Goal: Information Seeking & Learning: Learn about a topic

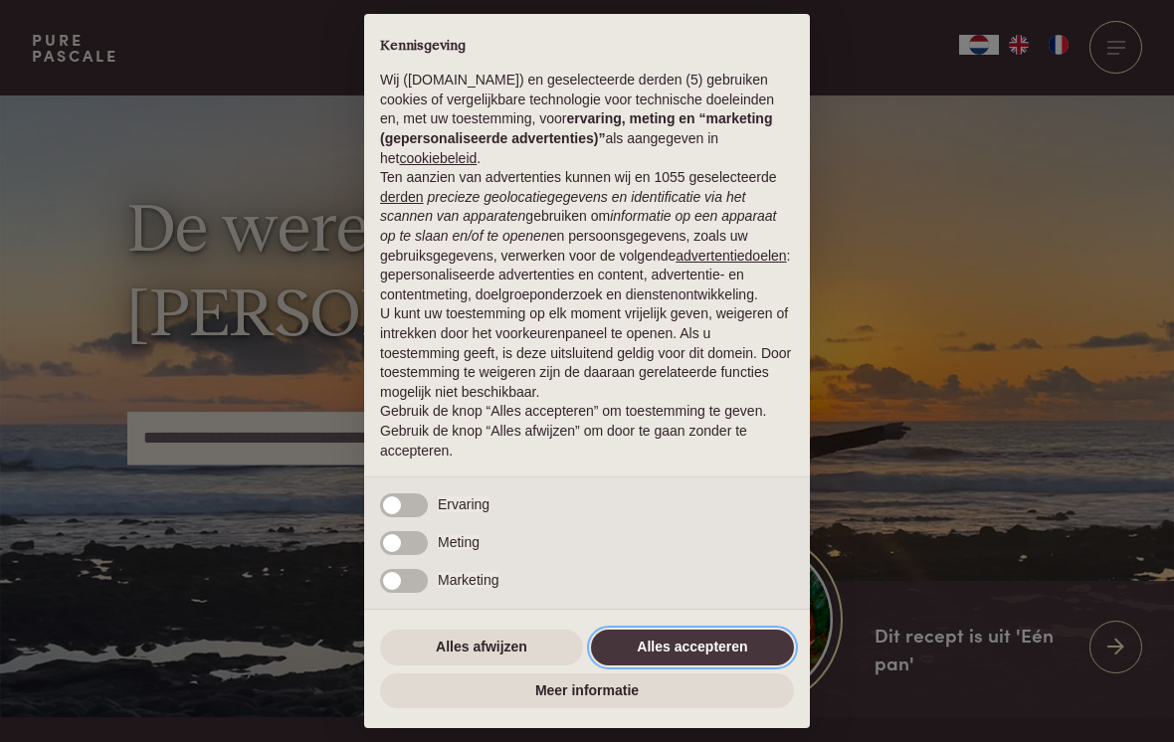
click at [689, 646] on button "Alles accepteren" at bounding box center [692, 648] width 203 height 36
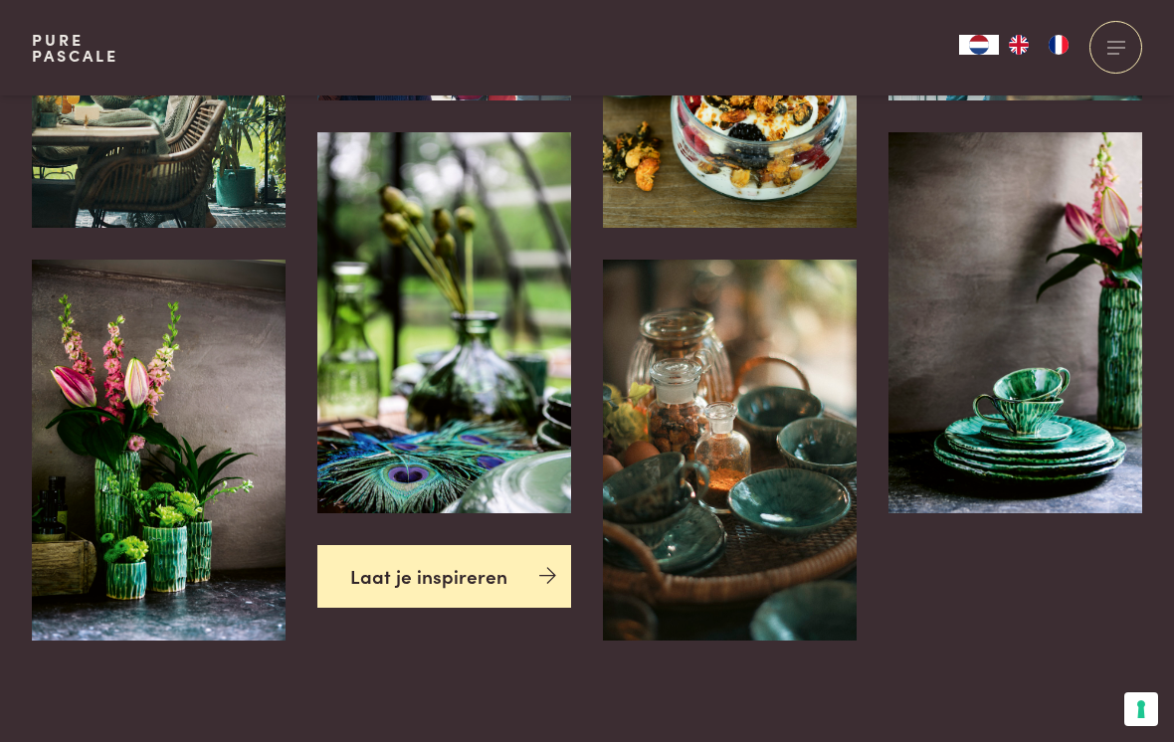
scroll to position [4153, 0]
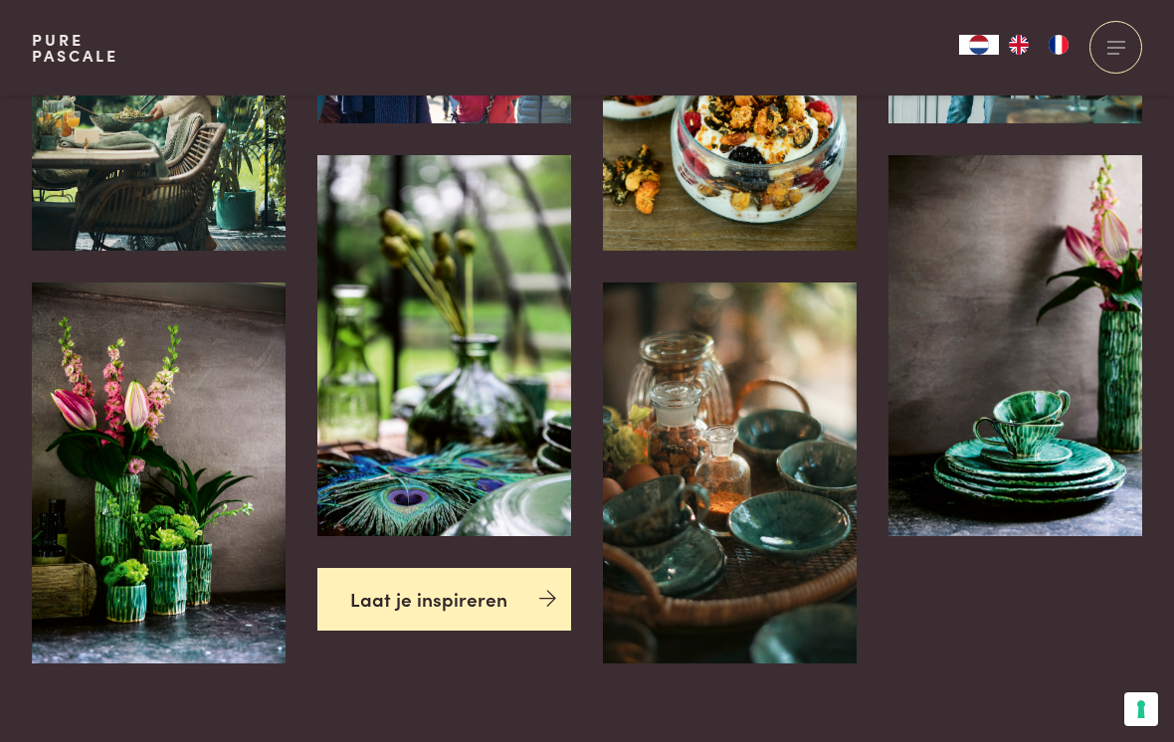
click at [152, 183] on img at bounding box center [159, 60] width 254 height 381
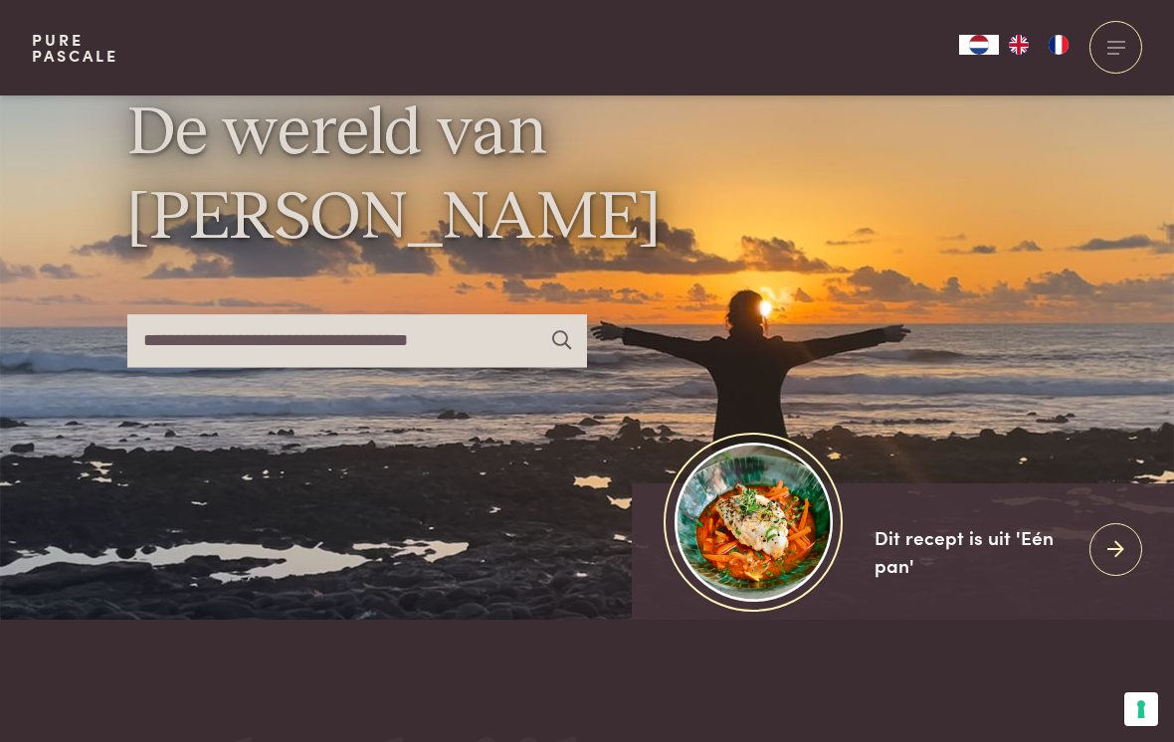
scroll to position [0, 0]
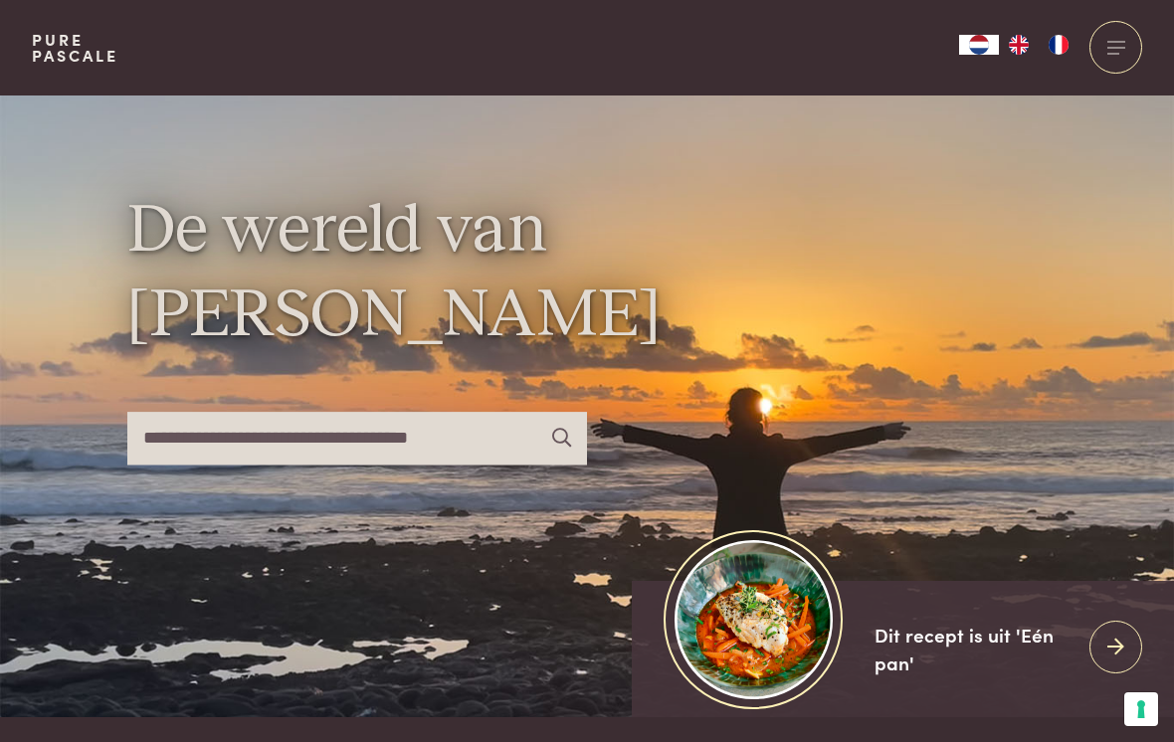
click at [1111, 46] on div at bounding box center [1116, 47] width 53 height 53
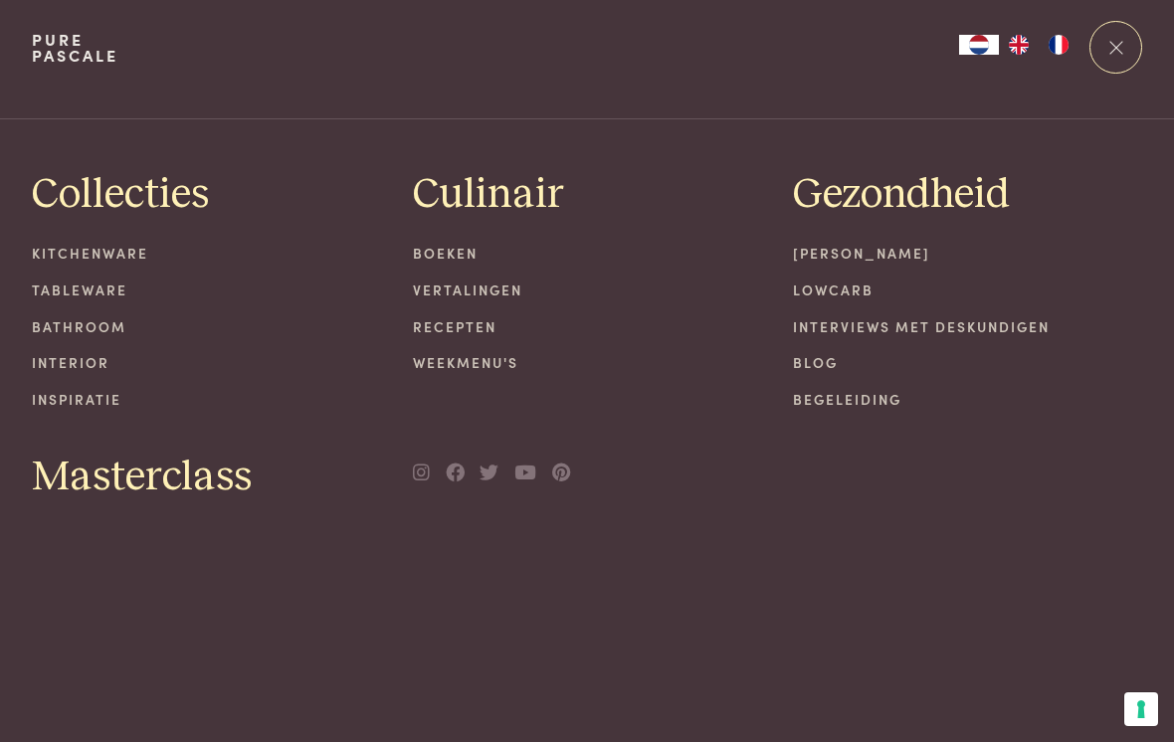
click at [830, 366] on link "Blog" at bounding box center [967, 362] width 349 height 21
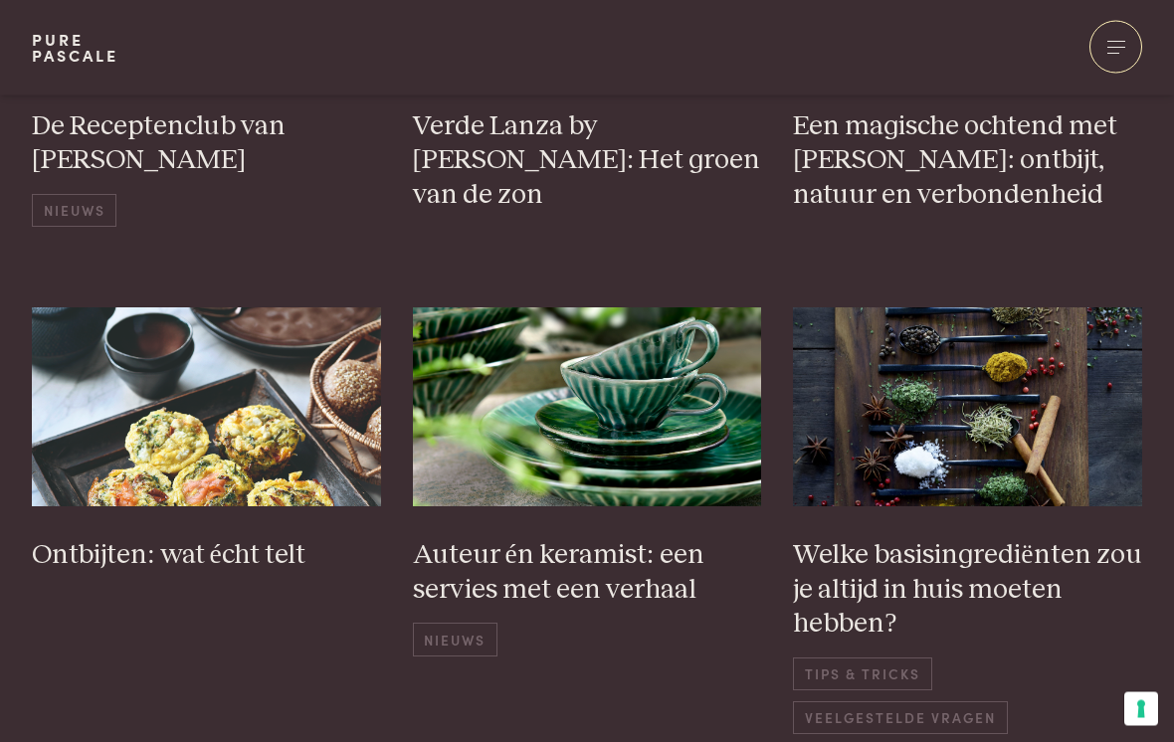
scroll to position [675, 0]
click at [241, 398] on img at bounding box center [206, 406] width 349 height 199
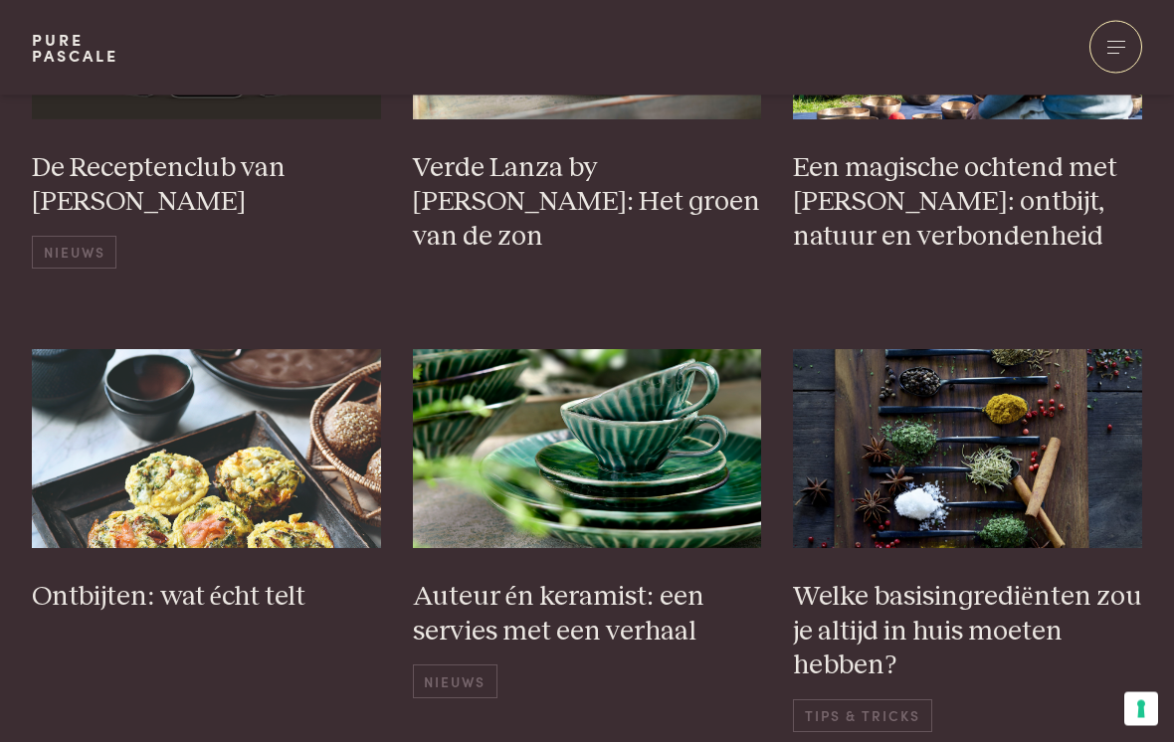
scroll to position [0, 0]
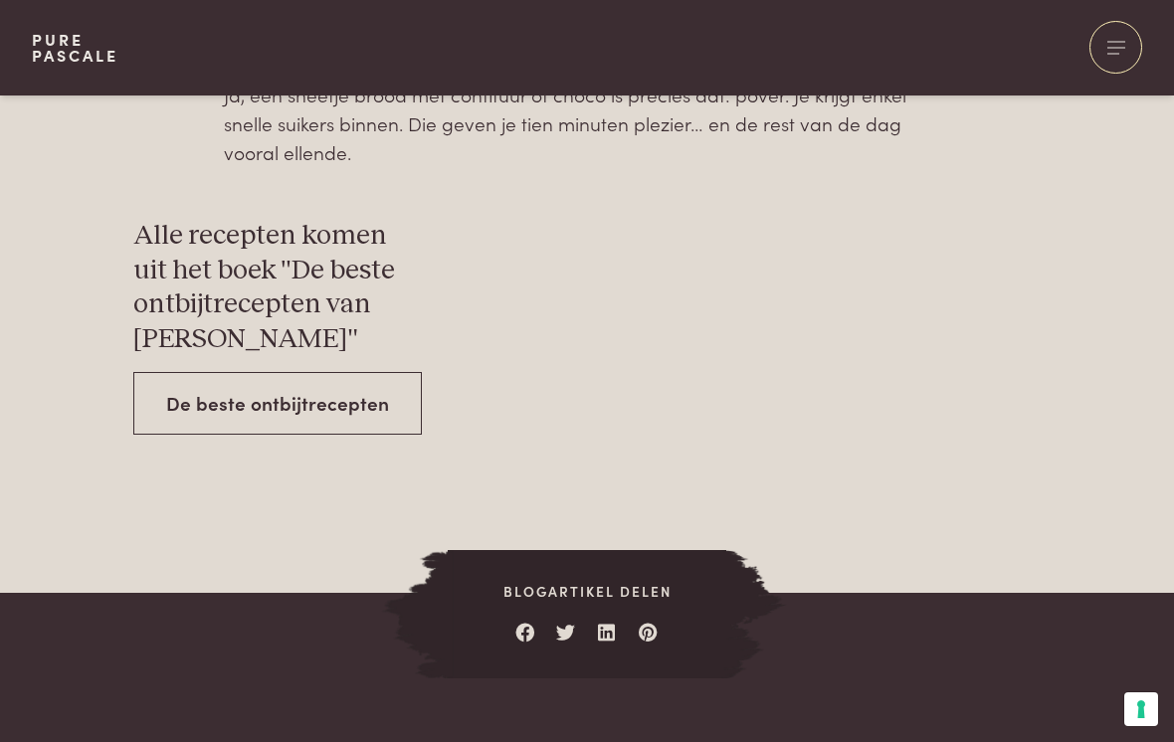
scroll to position [6548, 0]
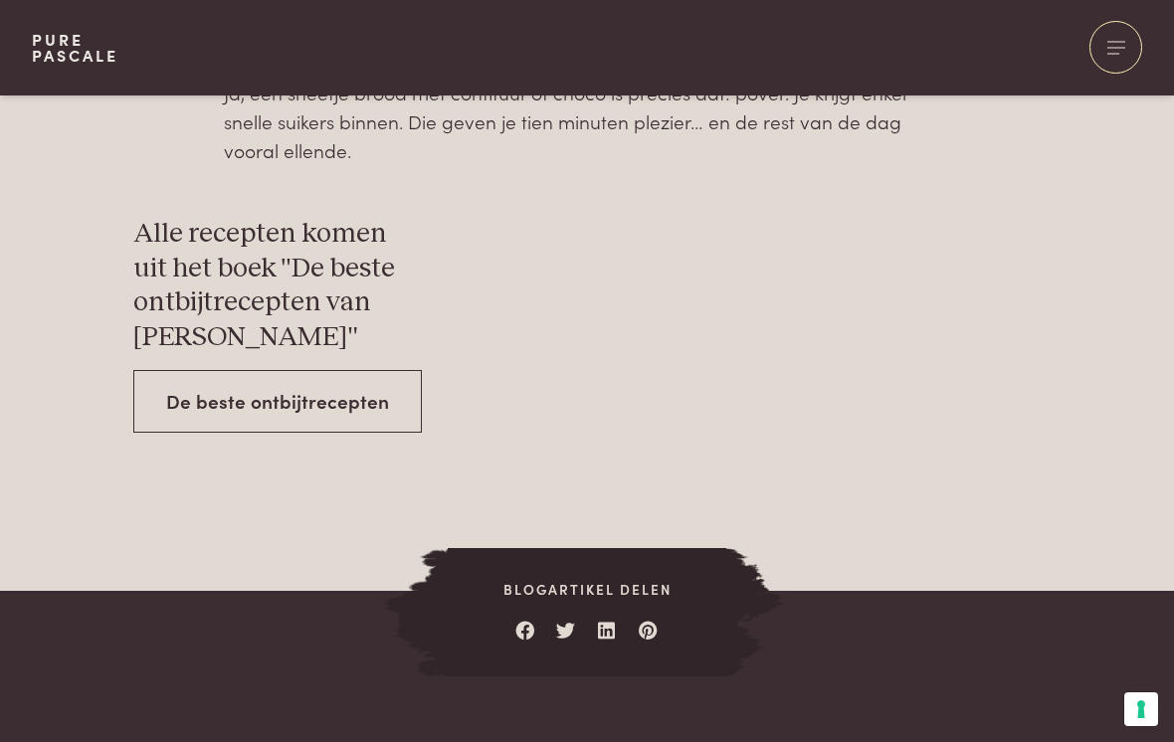
click at [259, 370] on link "De beste ontbijtrecepten" at bounding box center [277, 401] width 289 height 63
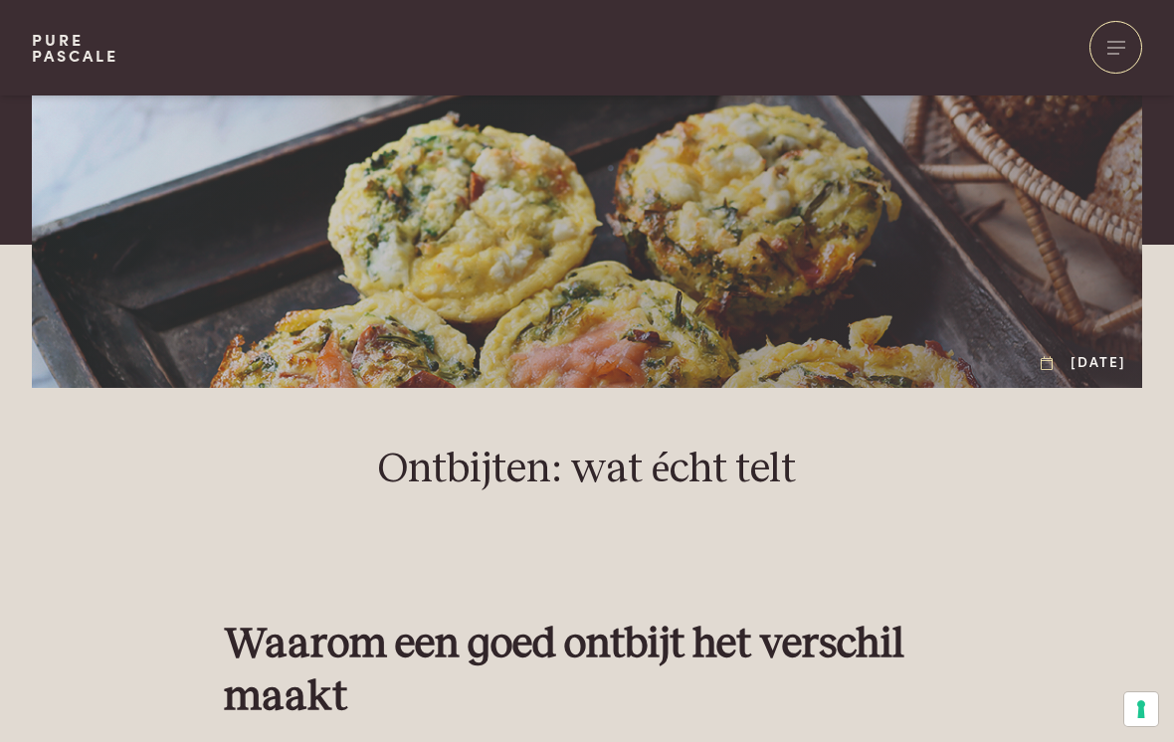
scroll to position [0, 0]
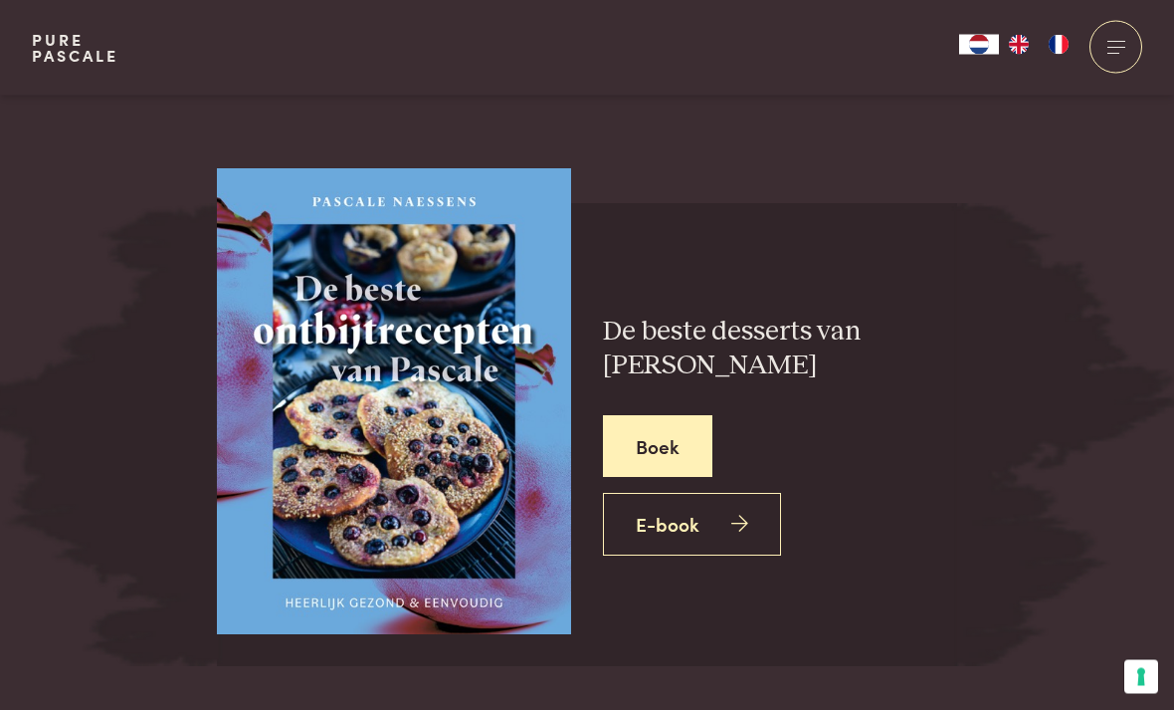
scroll to position [3454, 0]
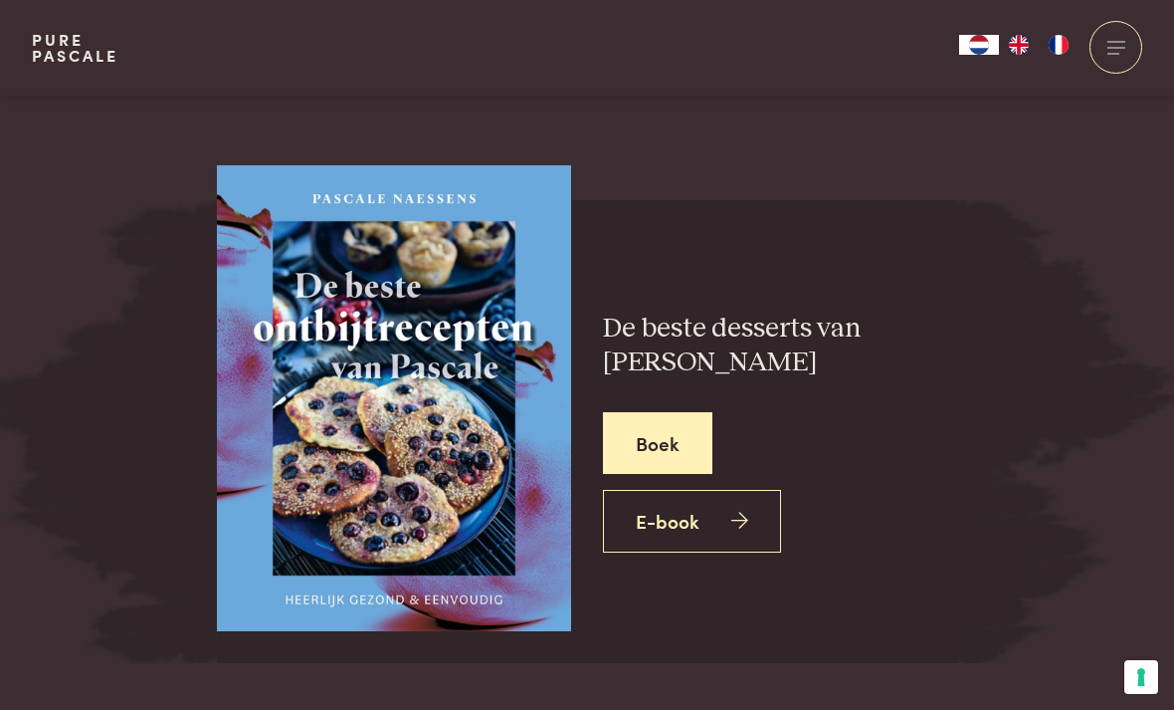
click at [672, 412] on link "Boek" at bounding box center [657, 443] width 109 height 63
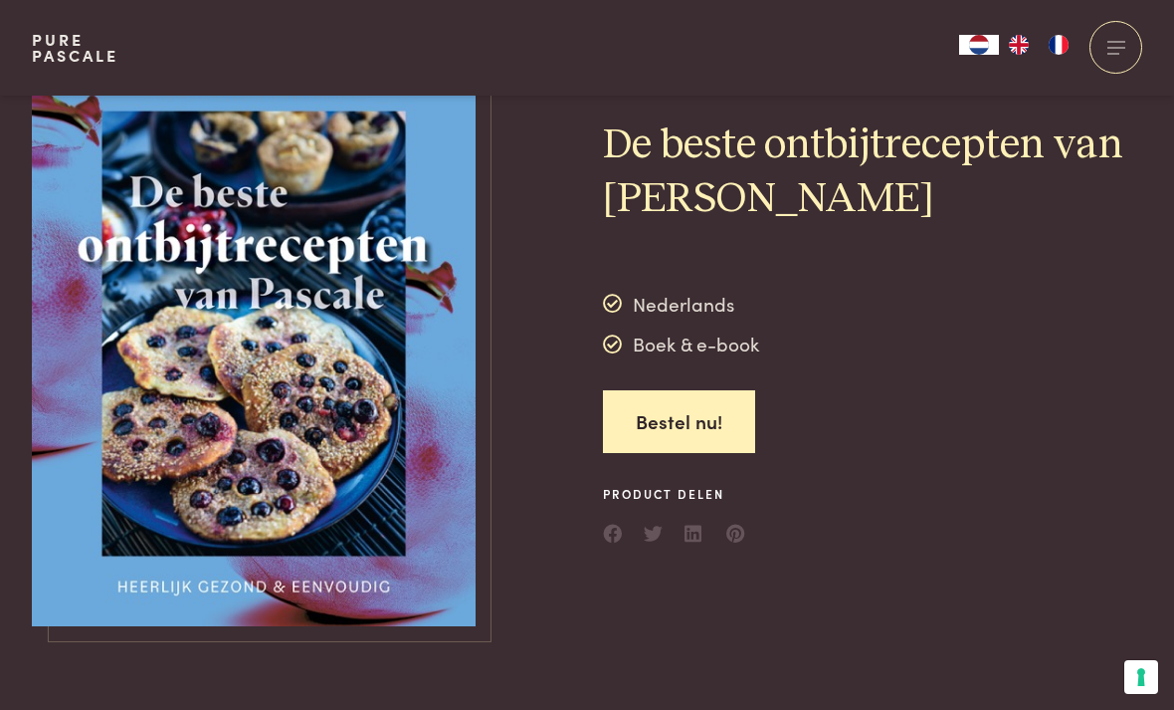
scroll to position [56, 0]
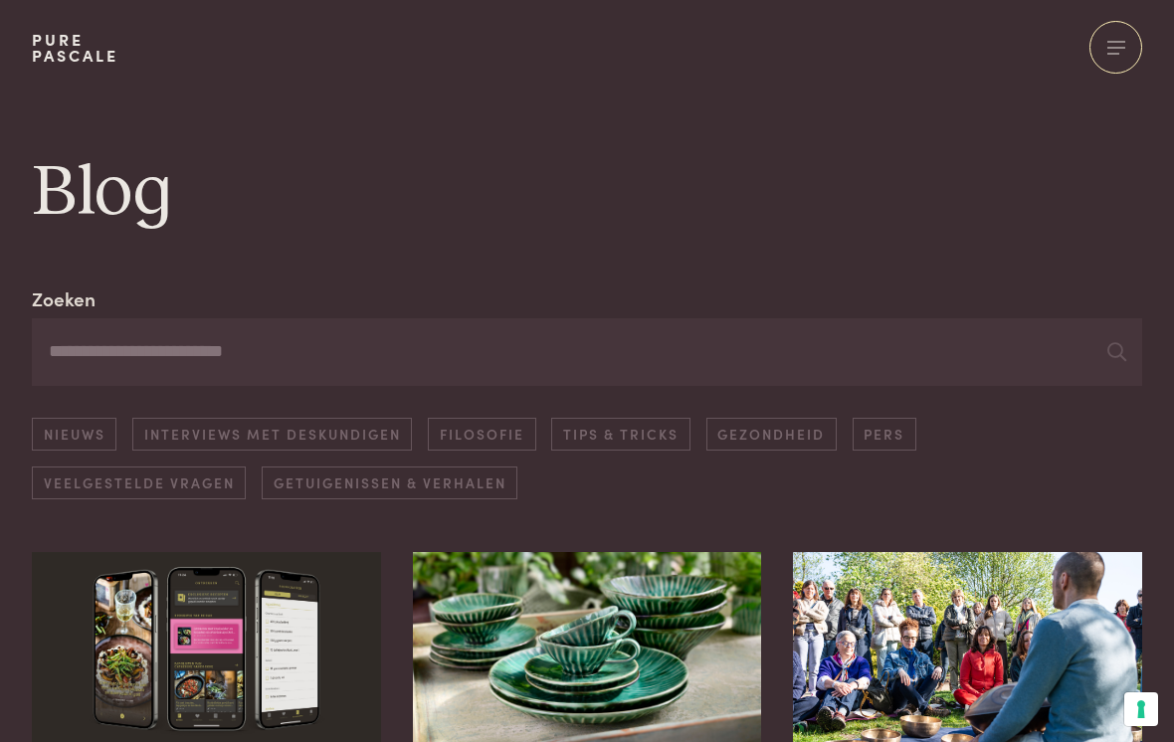
click at [1121, 44] on div at bounding box center [1116, 47] width 53 height 53
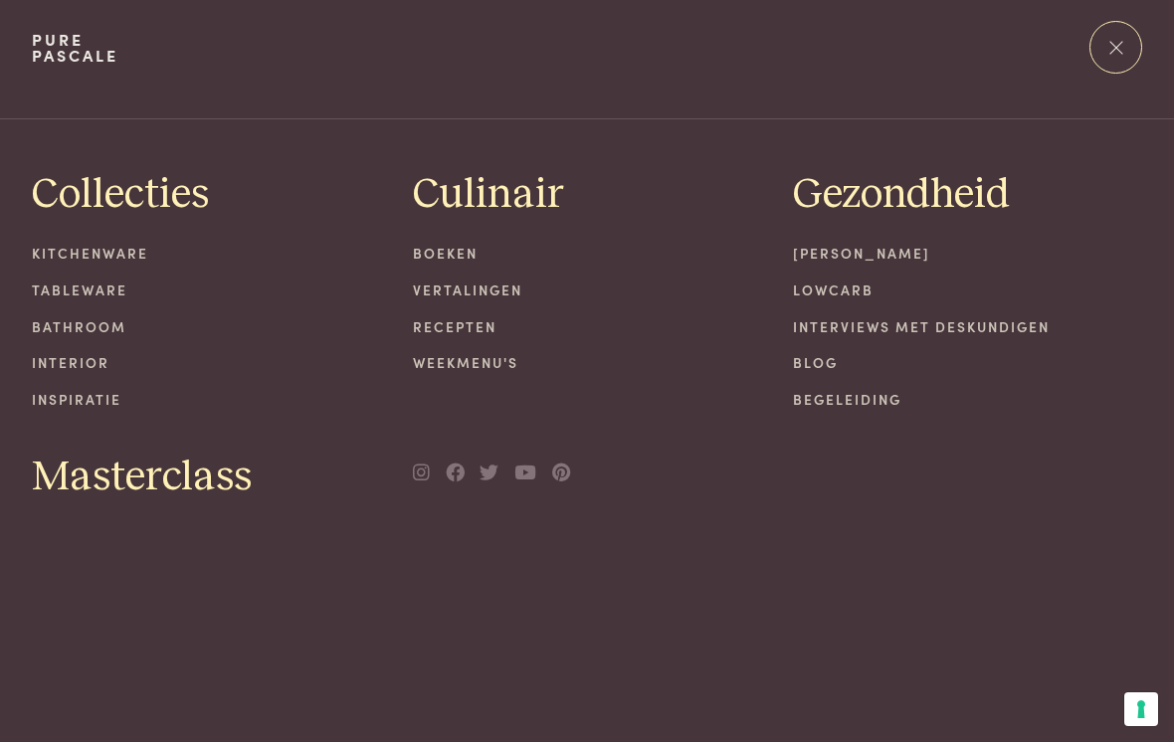
click at [835, 352] on link "Blog" at bounding box center [967, 362] width 349 height 21
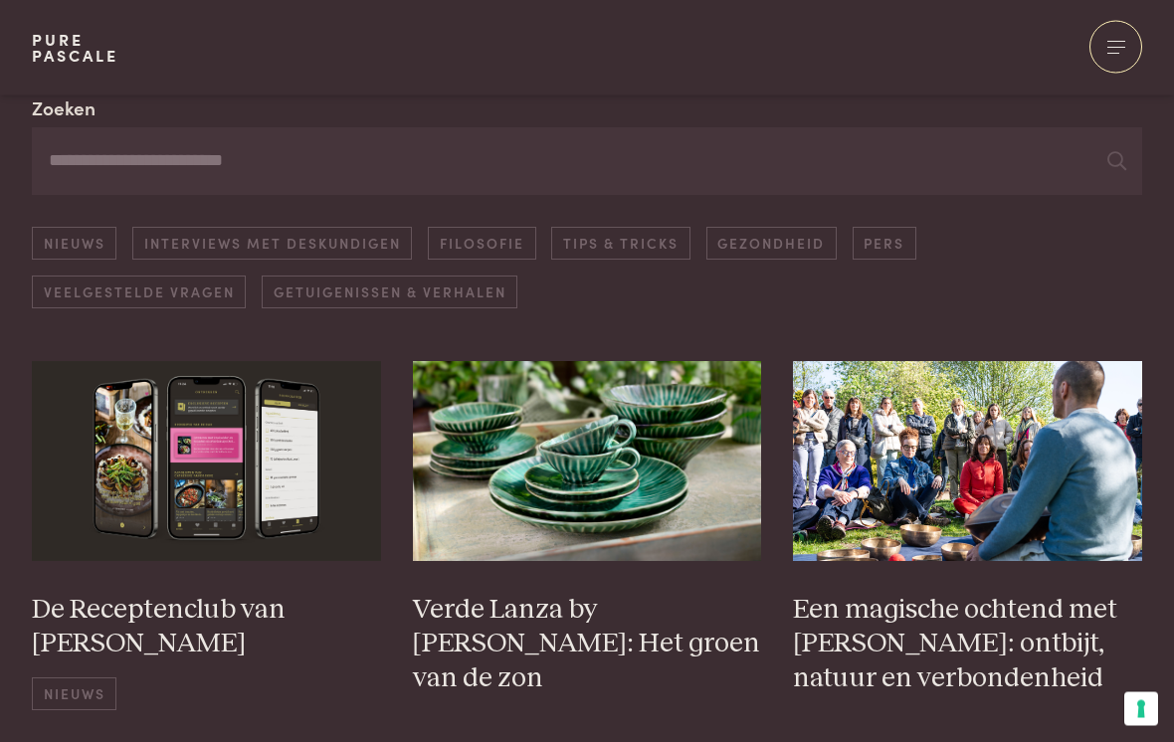
scroll to position [200, 0]
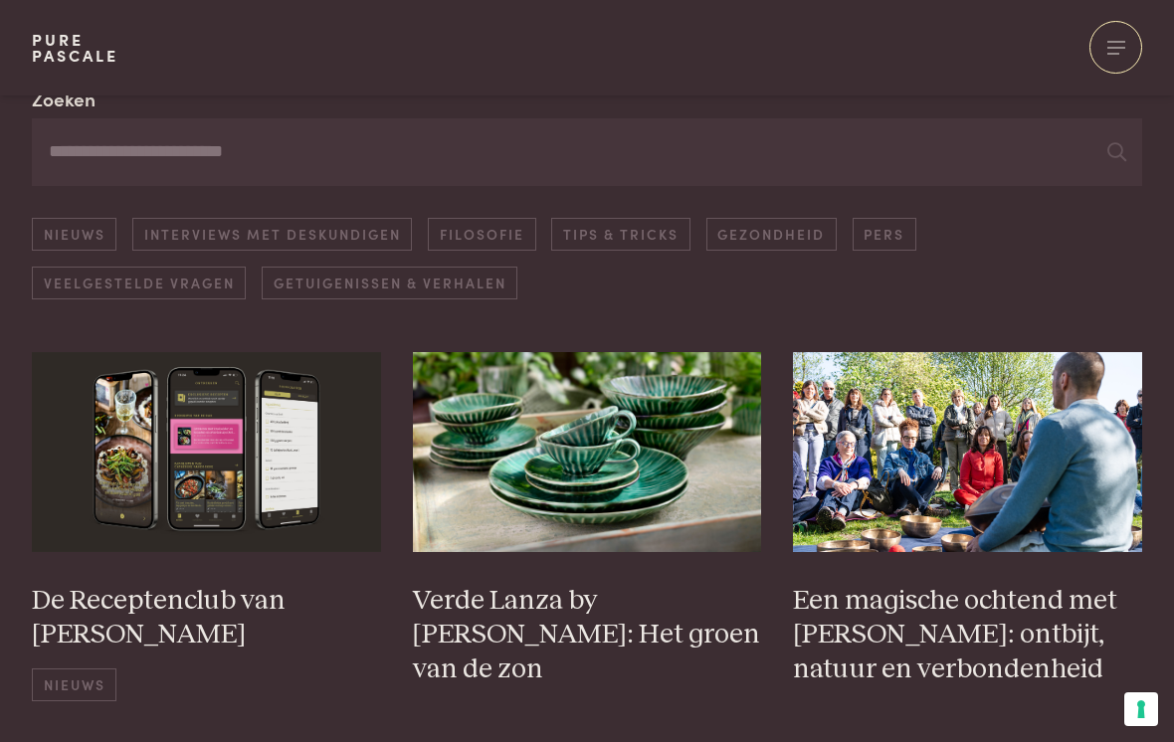
click at [449, 290] on link "Getuigenissen & Verhalen" at bounding box center [390, 283] width 256 height 33
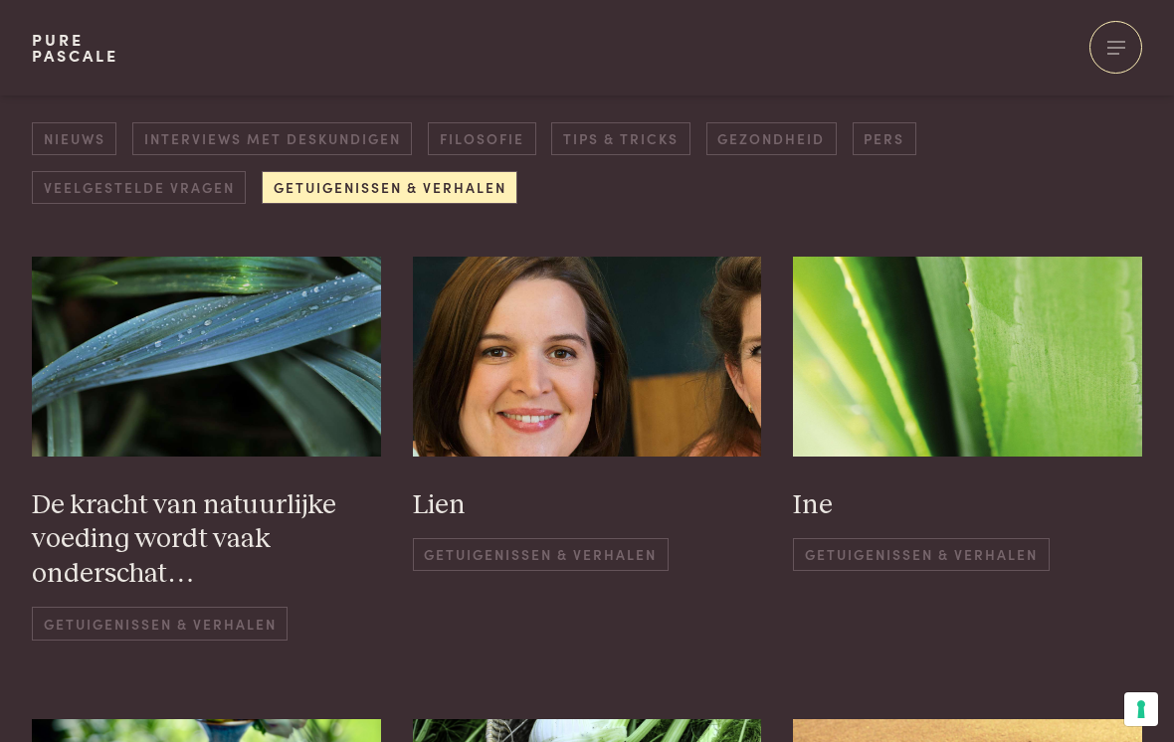
scroll to position [297, 0]
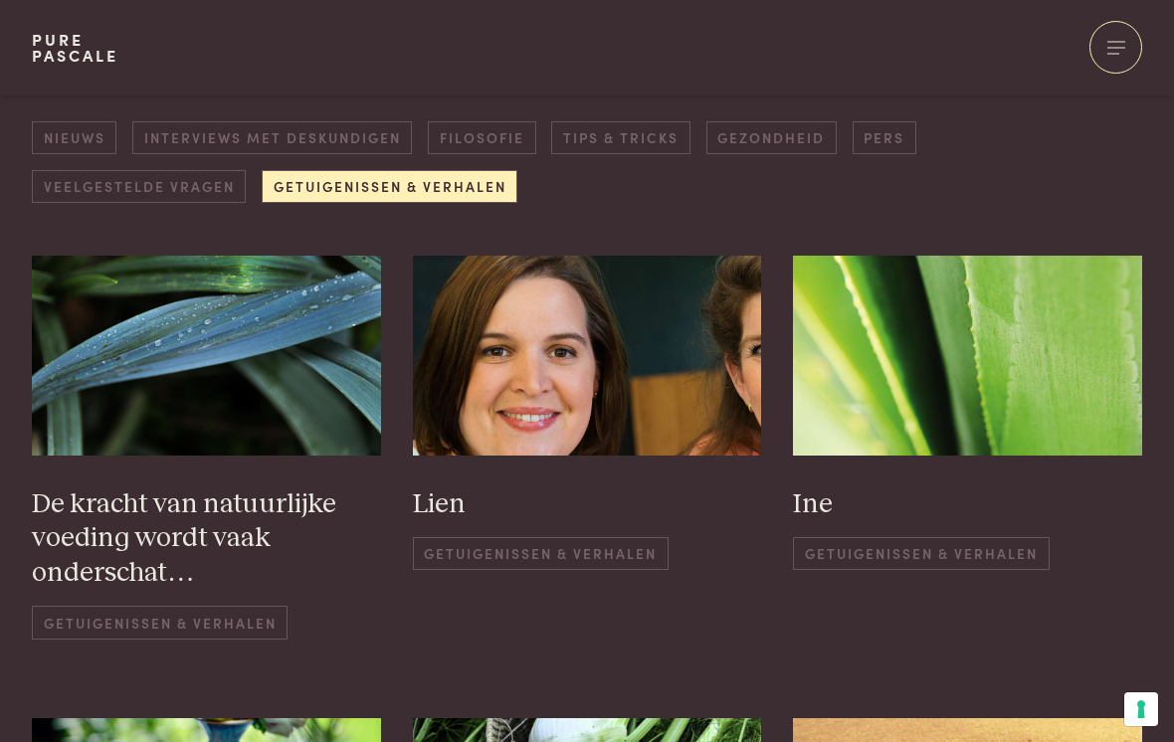
click at [239, 446] on img at bounding box center [206, 355] width 349 height 199
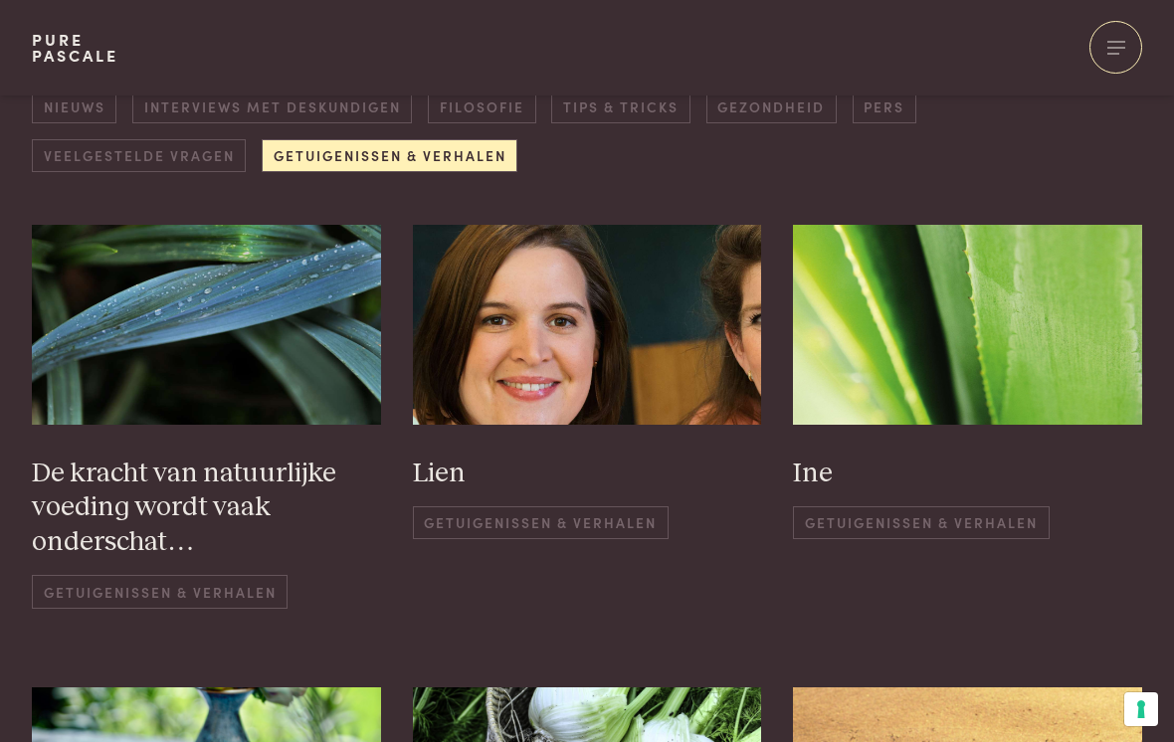
click at [667, 363] on img at bounding box center [587, 324] width 349 height 199
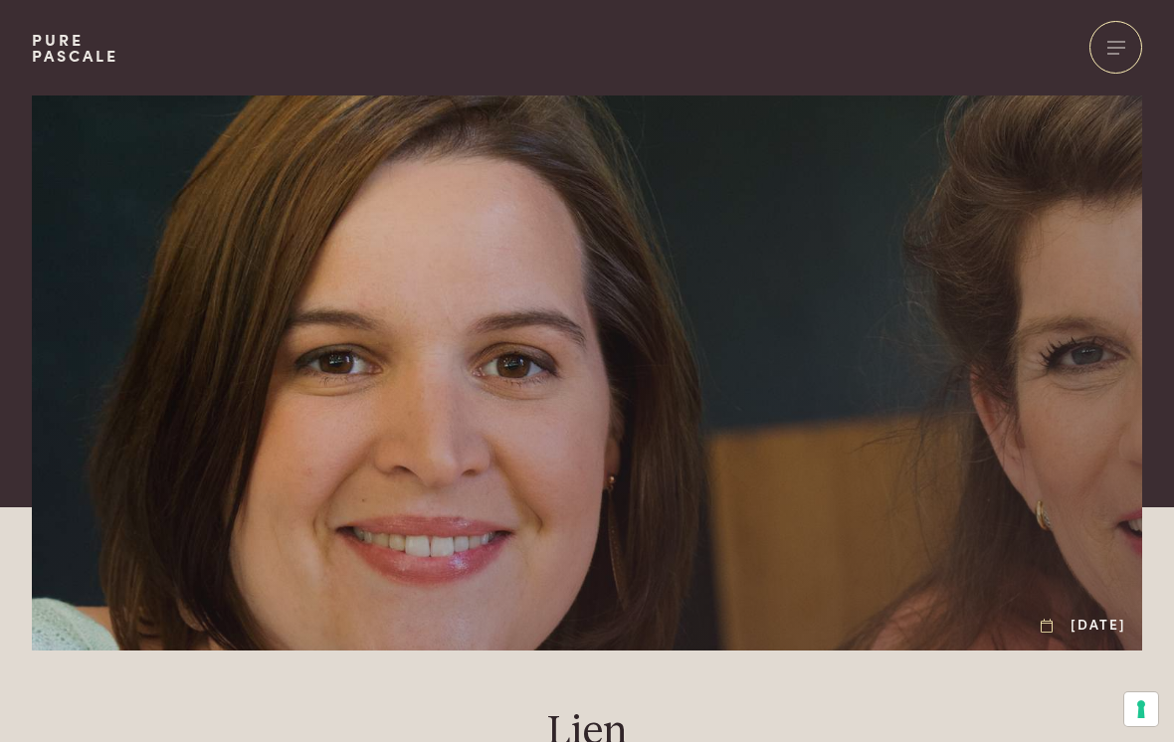
click at [1120, 45] on div at bounding box center [1116, 47] width 53 height 53
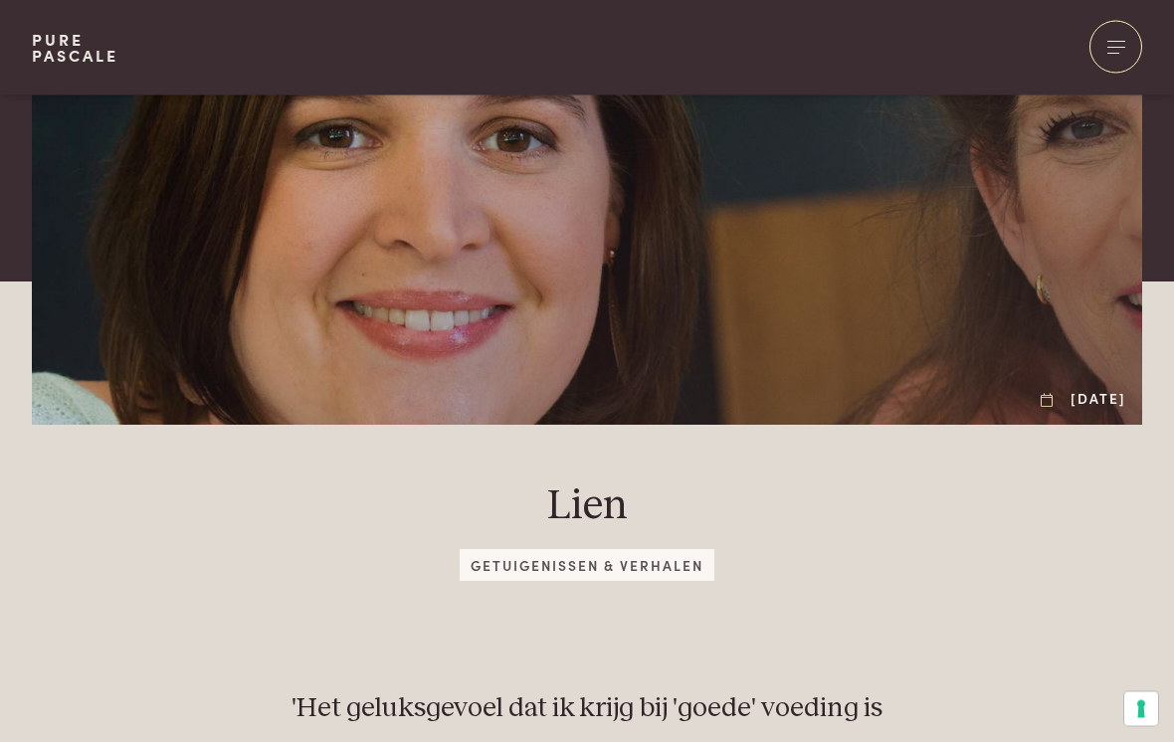
scroll to position [187, 0]
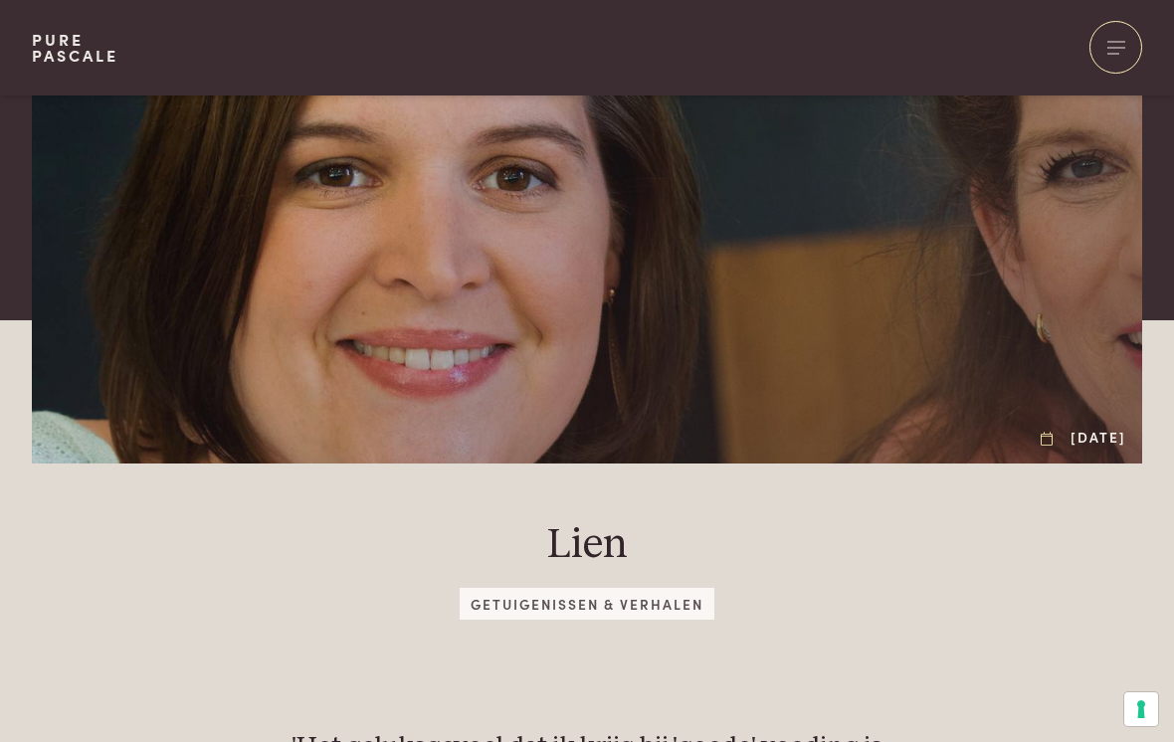
click at [1120, 42] on div at bounding box center [1116, 47] width 53 height 53
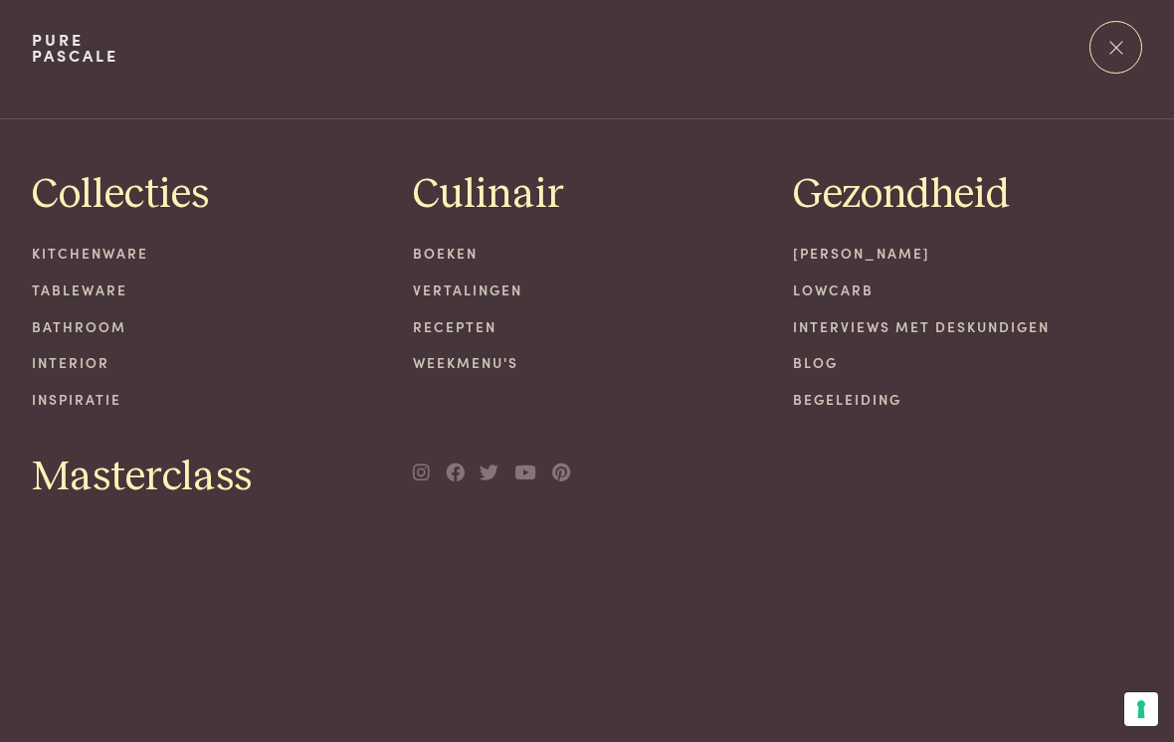
click at [820, 369] on link "Blog" at bounding box center [967, 362] width 349 height 21
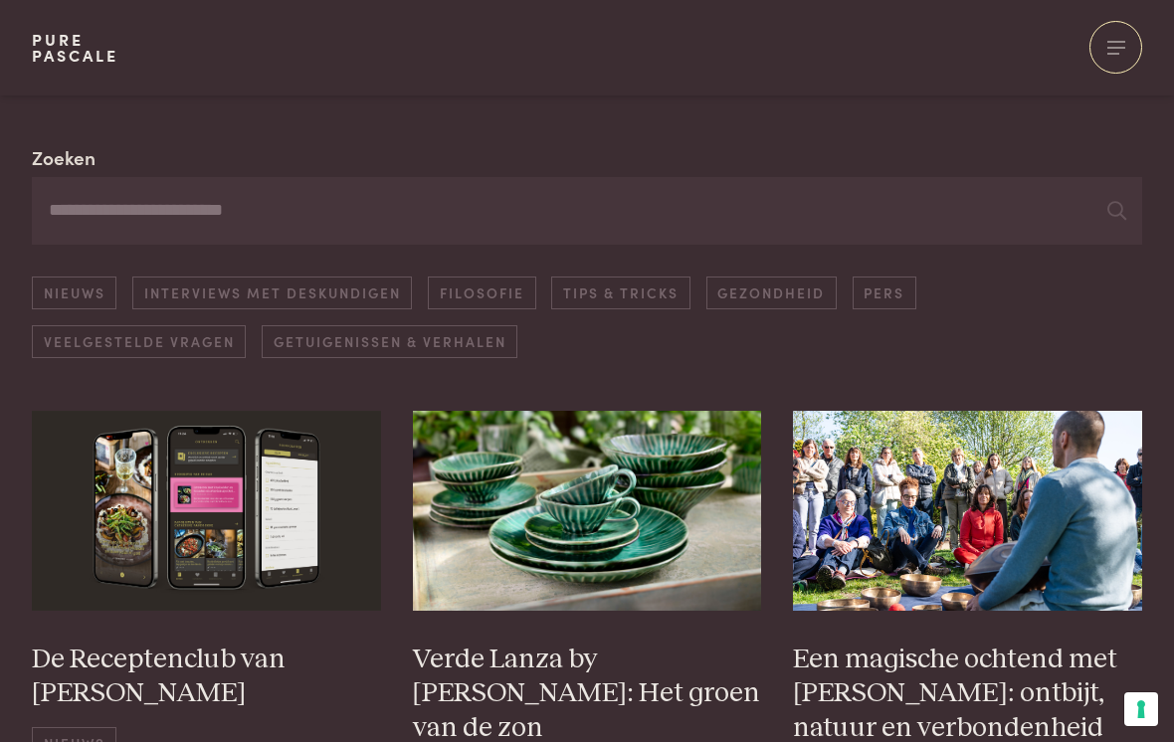
scroll to position [141, 0]
click at [313, 296] on link "Interviews met deskundigen" at bounding box center [272, 293] width 280 height 33
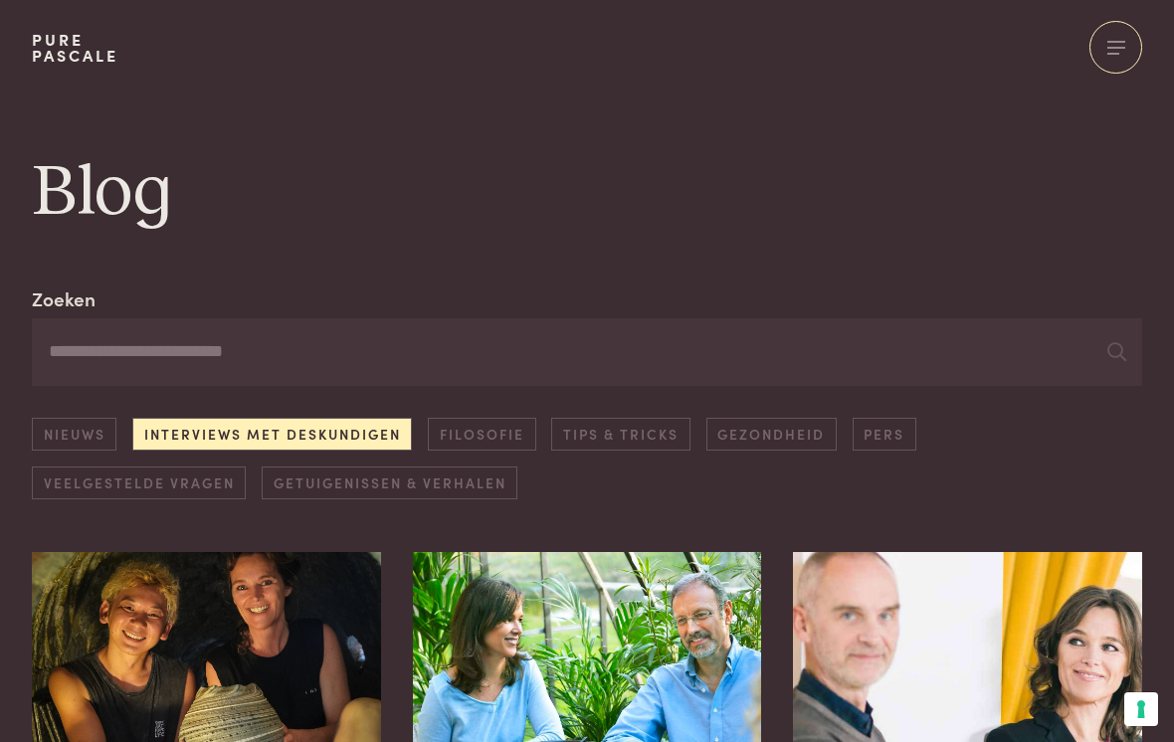
click at [618, 429] on link "Tips & Tricks" at bounding box center [620, 434] width 138 height 33
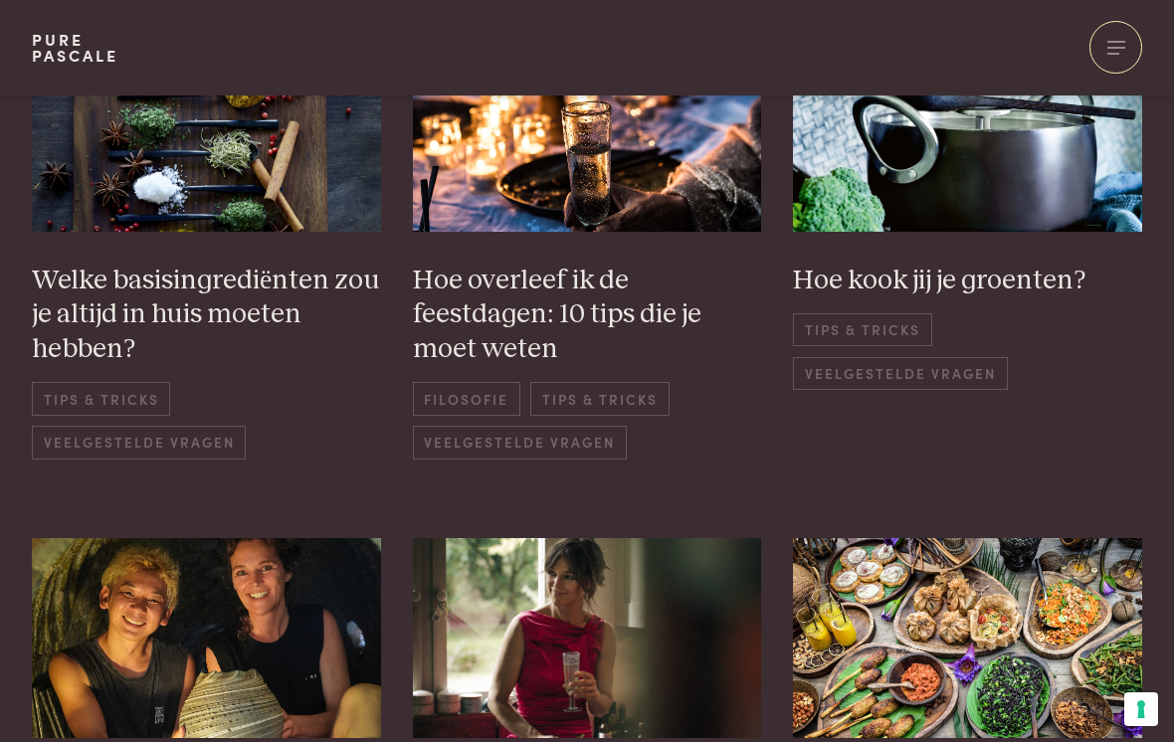
scroll to position [525, 0]
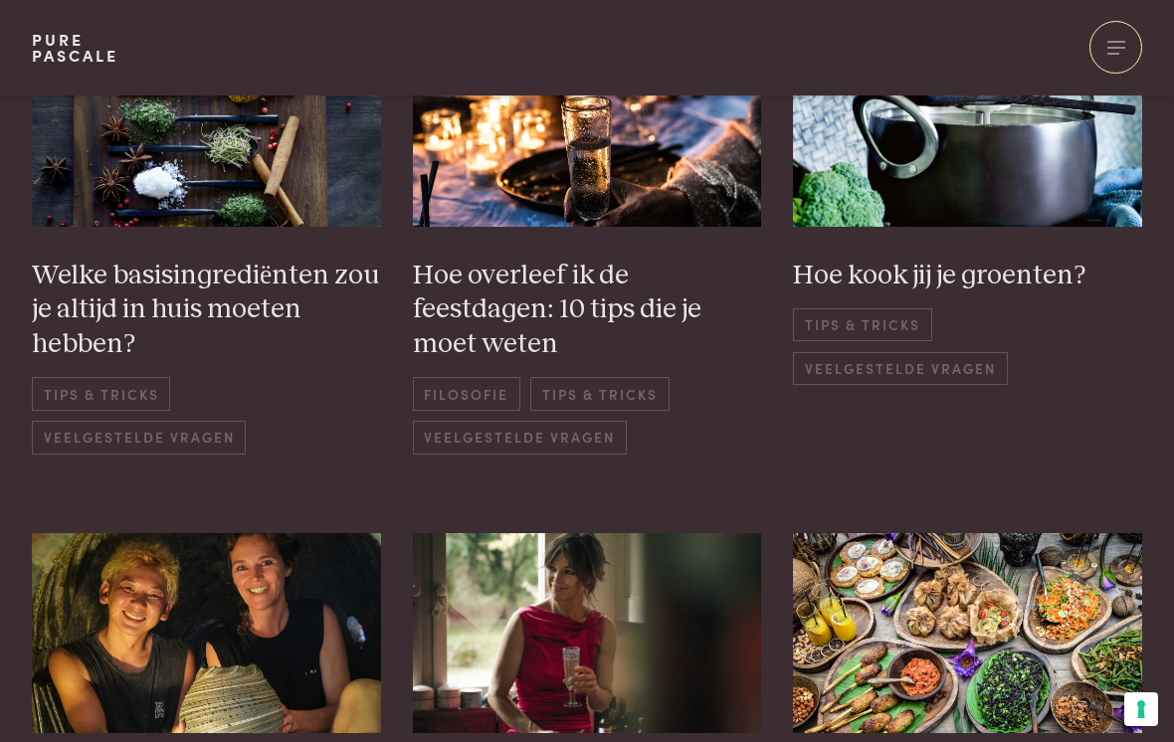
click at [997, 380] on span "Veelgestelde vragen" at bounding box center [900, 368] width 214 height 33
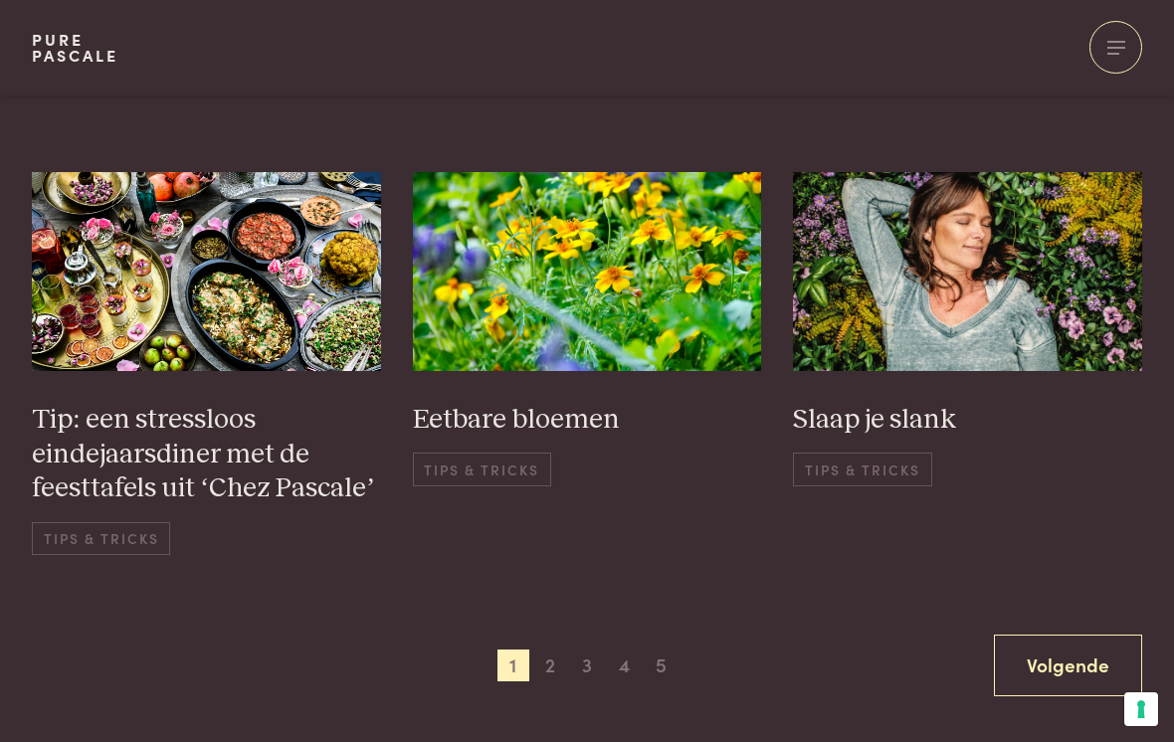
scroll to position [1376, 0]
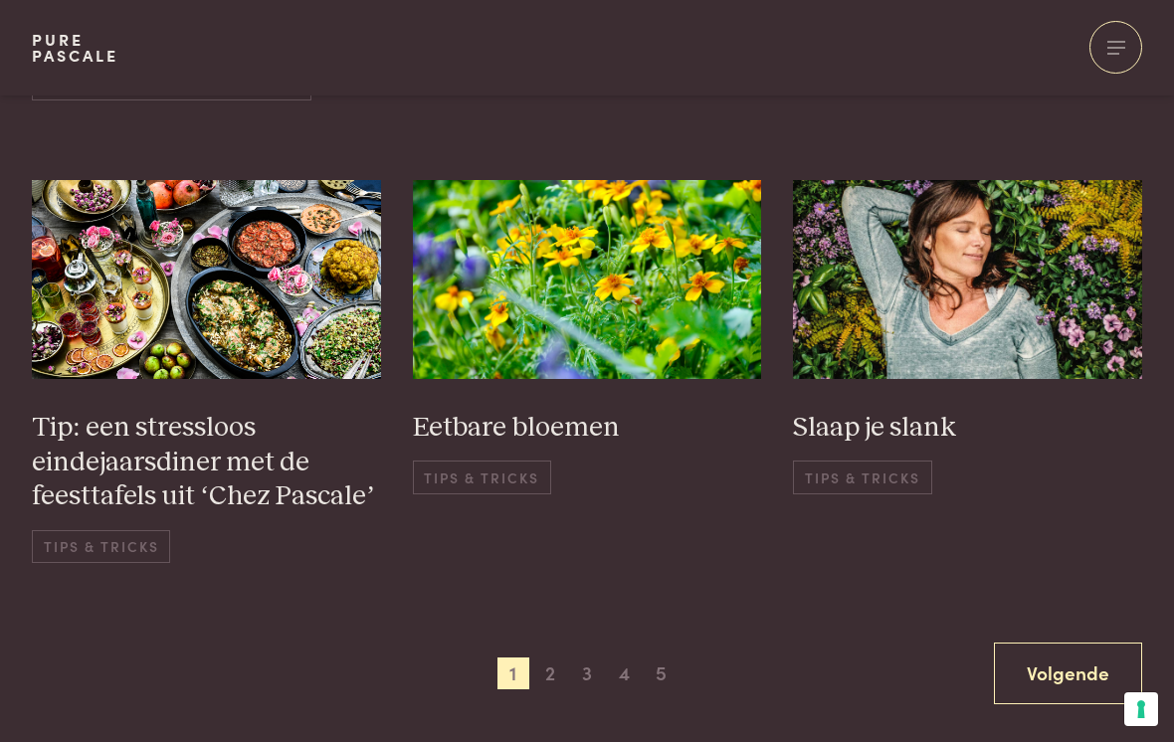
click at [974, 227] on img at bounding box center [967, 279] width 349 height 199
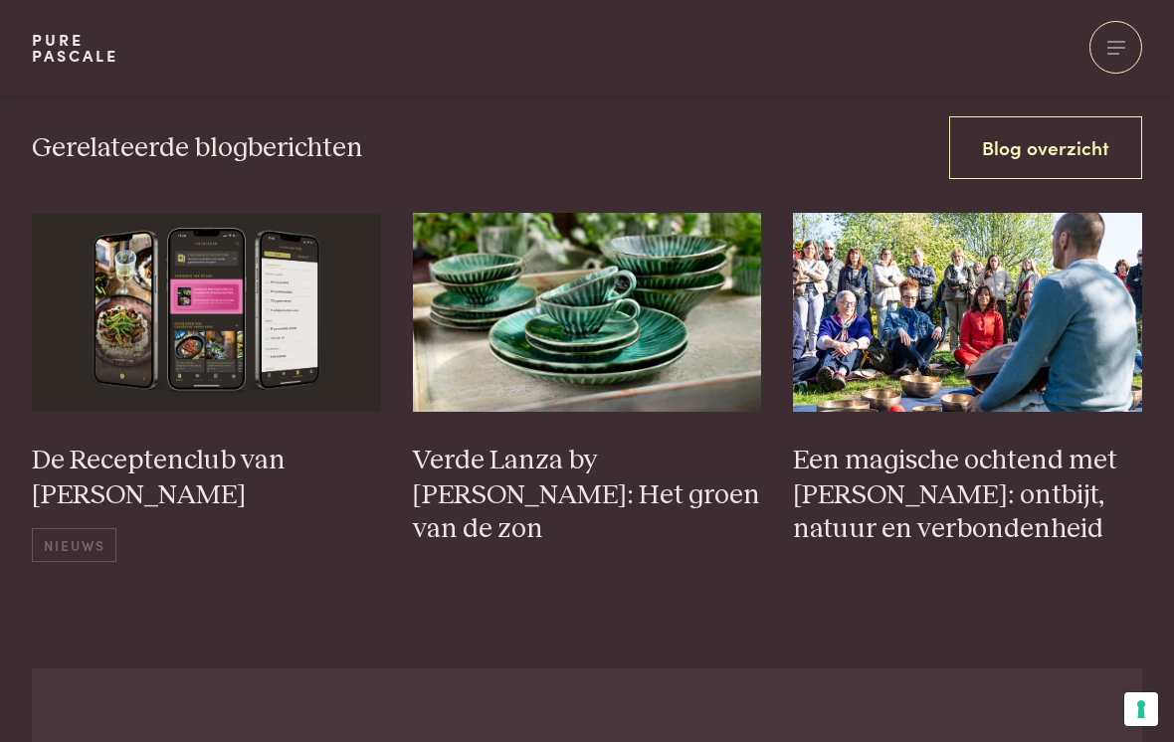
scroll to position [3628, 0]
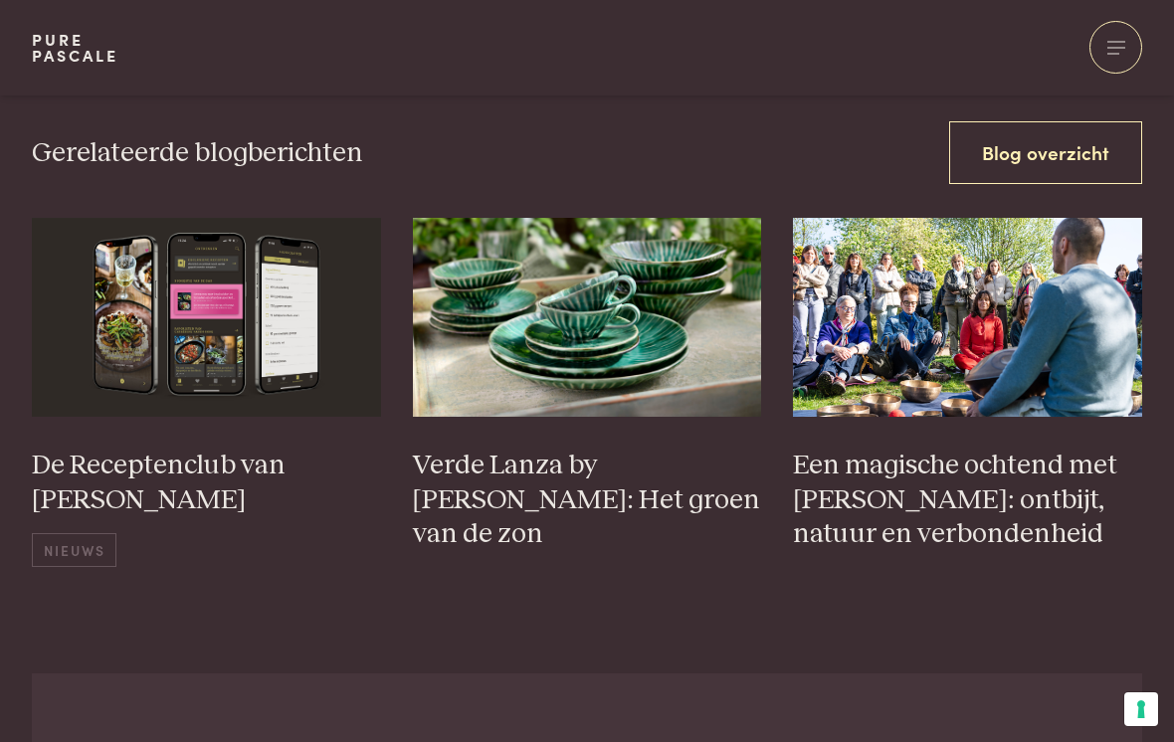
click at [606, 291] on img at bounding box center [587, 317] width 349 height 199
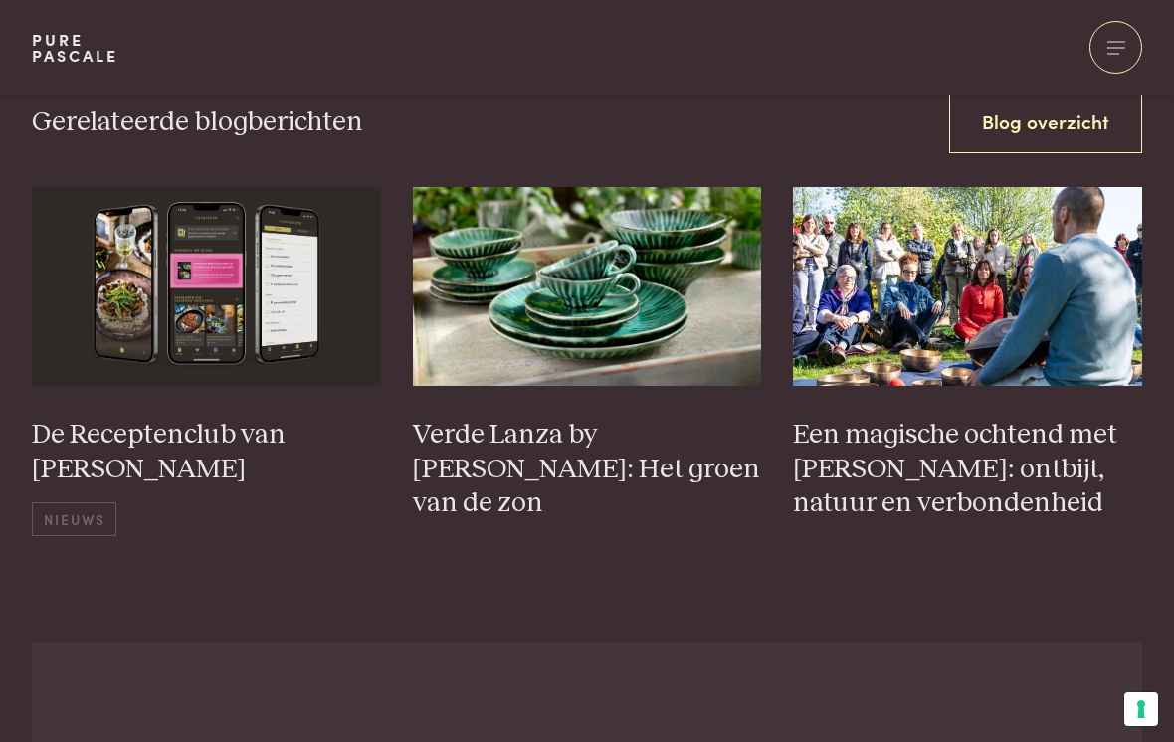
click at [1120, 55] on div at bounding box center [1116, 47] width 53 height 53
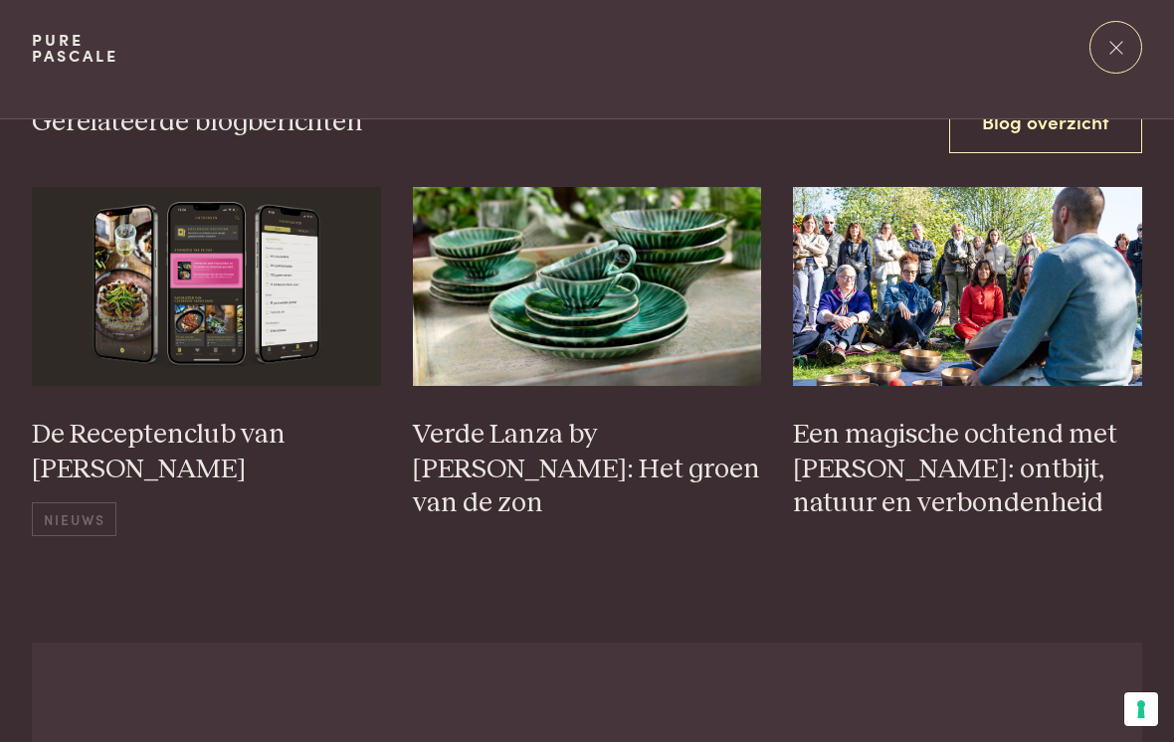
scroll to position [0, 0]
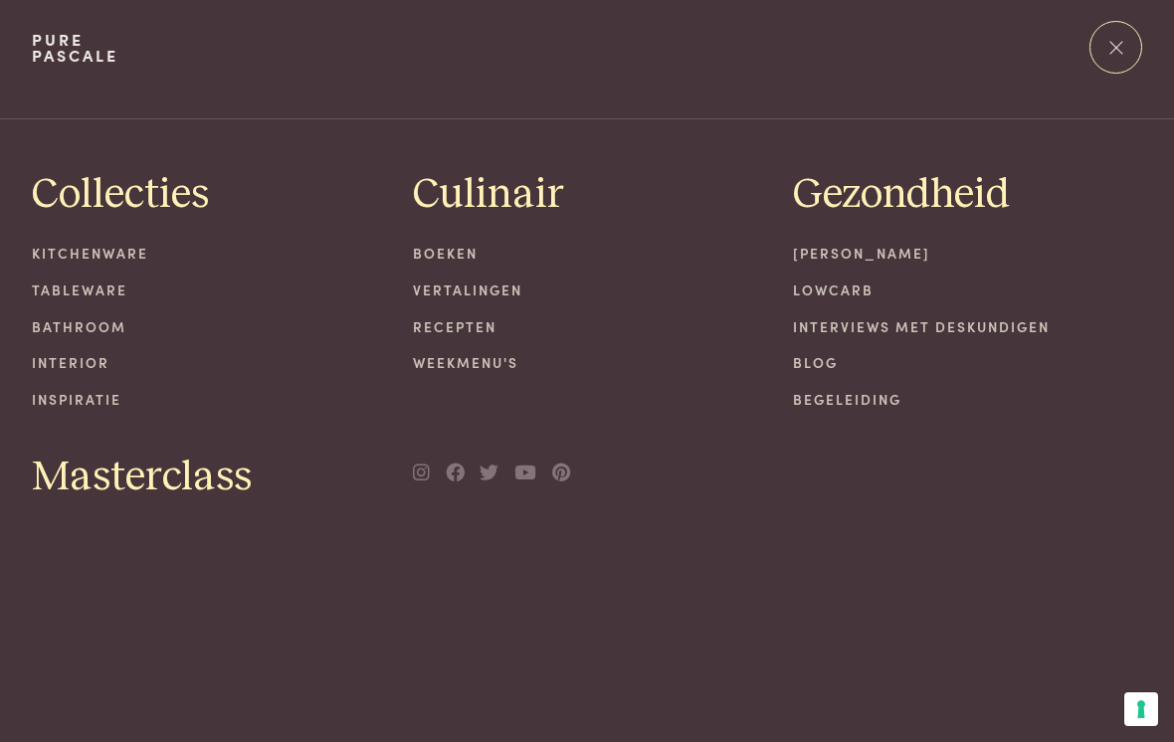
click at [852, 289] on link "Lowcarb" at bounding box center [967, 290] width 349 height 21
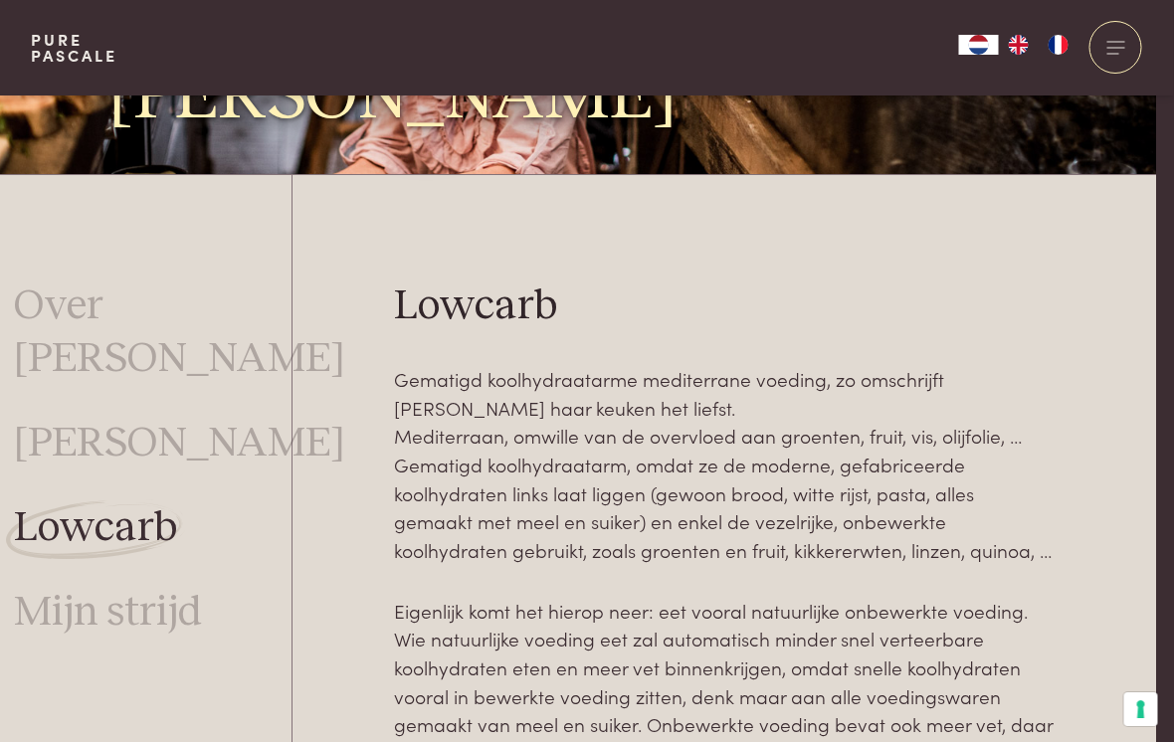
scroll to position [367, 17]
click at [125, 587] on link "Mijn strijd" at bounding box center [109, 613] width 188 height 53
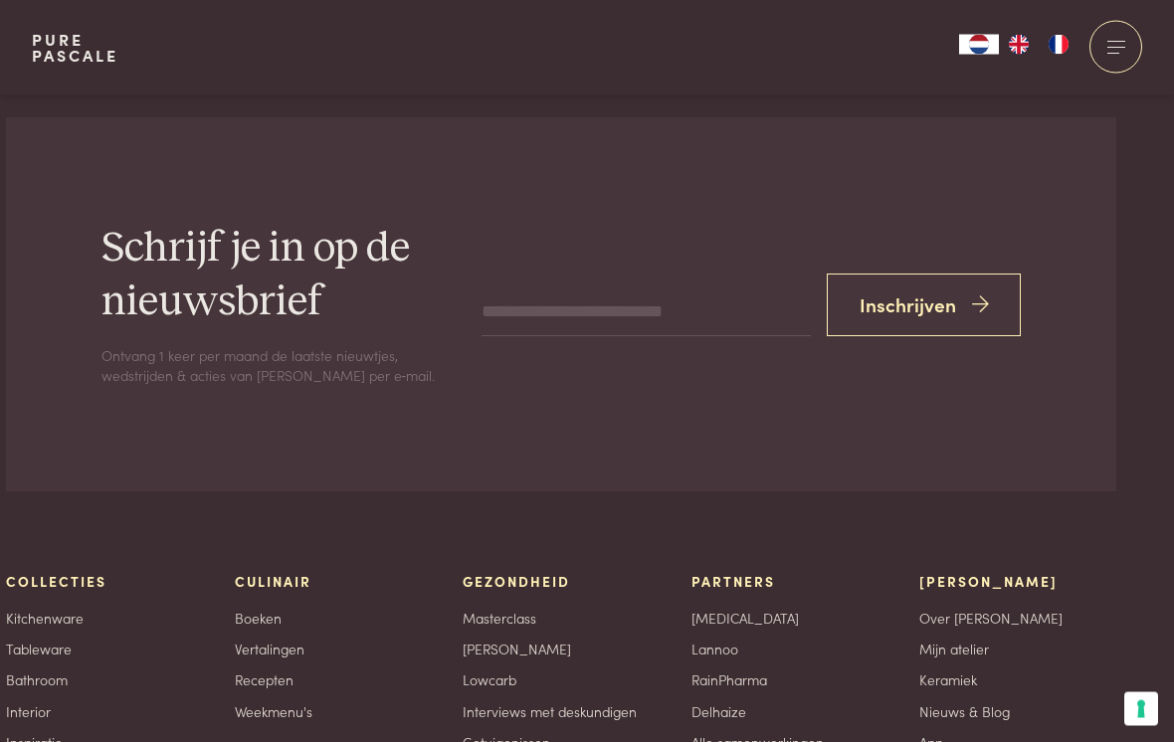
scroll to position [5352, 26]
